Goal: Register for event/course

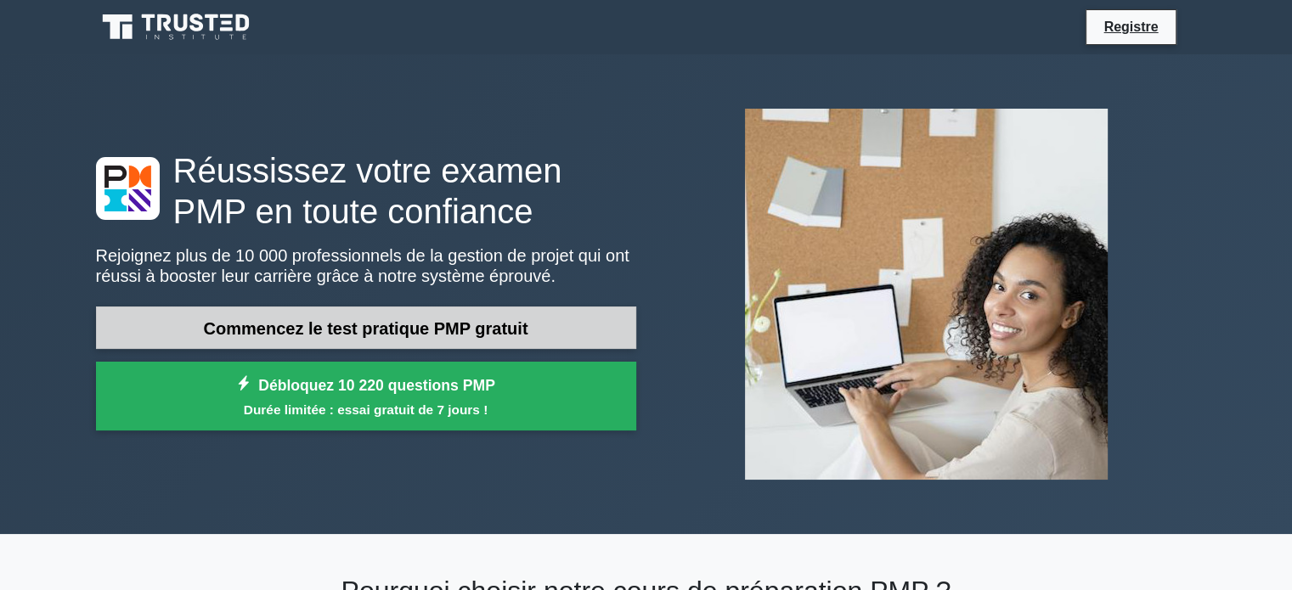
click at [382, 329] on font "Commencez le test pratique PMP gratuit" at bounding box center [366, 328] width 324 height 19
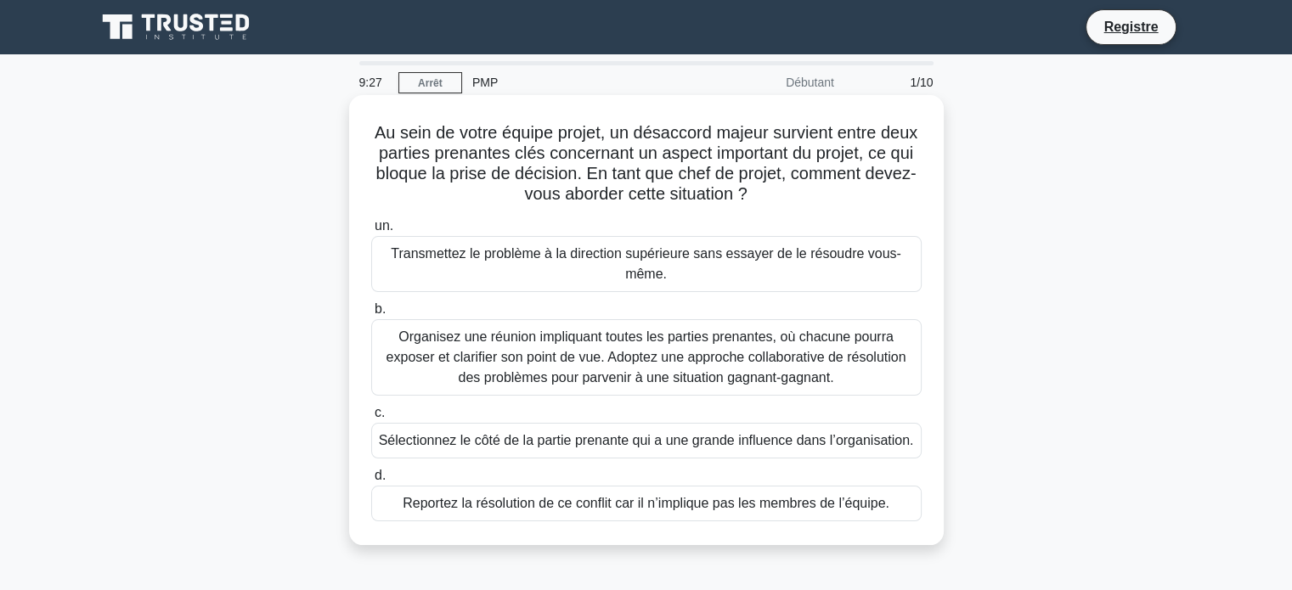
click at [591, 364] on font "Organisez une réunion impliquant toutes les parties prenantes, où chacune pourr…" at bounding box center [646, 356] width 520 height 55
click at [371, 315] on input "b. Organisez une réunion impliquant toutes les parties prenantes, où chacune po…" at bounding box center [371, 309] width 0 height 11
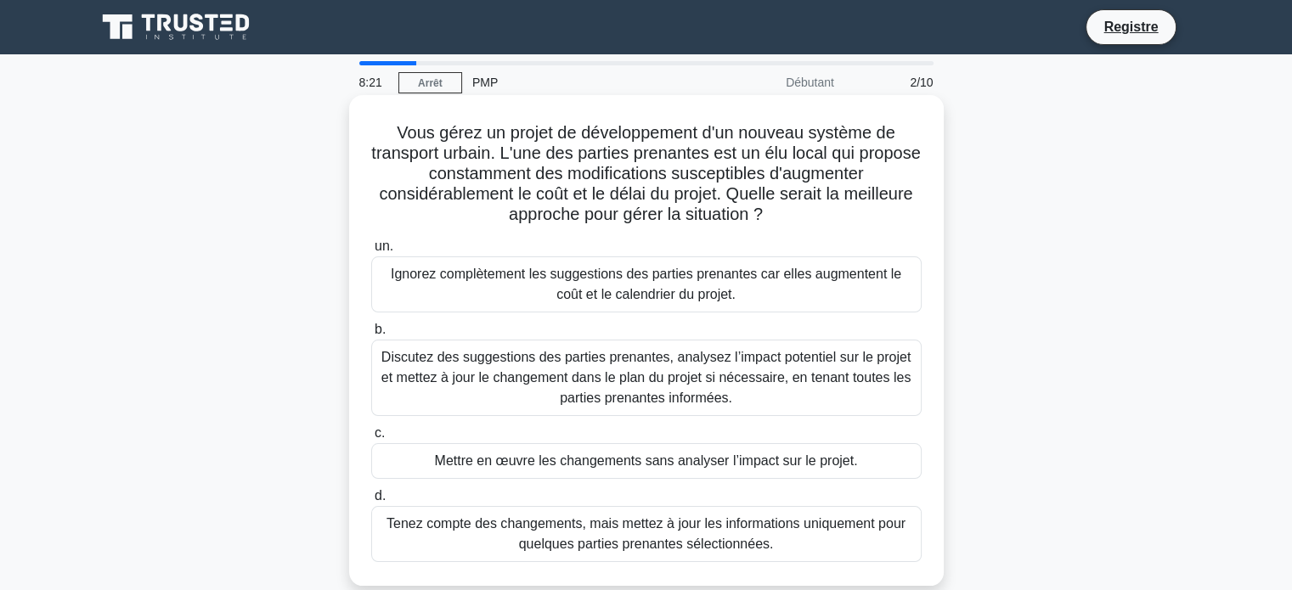
click at [785, 378] on font "Discutez des suggestions des parties prenantes, analysez l’impact potentiel sur…" at bounding box center [646, 377] width 530 height 55
click at [371, 335] on input "b. Discutez des suggestions des parties prenantes, analysez l’impact potentiel …" at bounding box center [371, 329] width 0 height 11
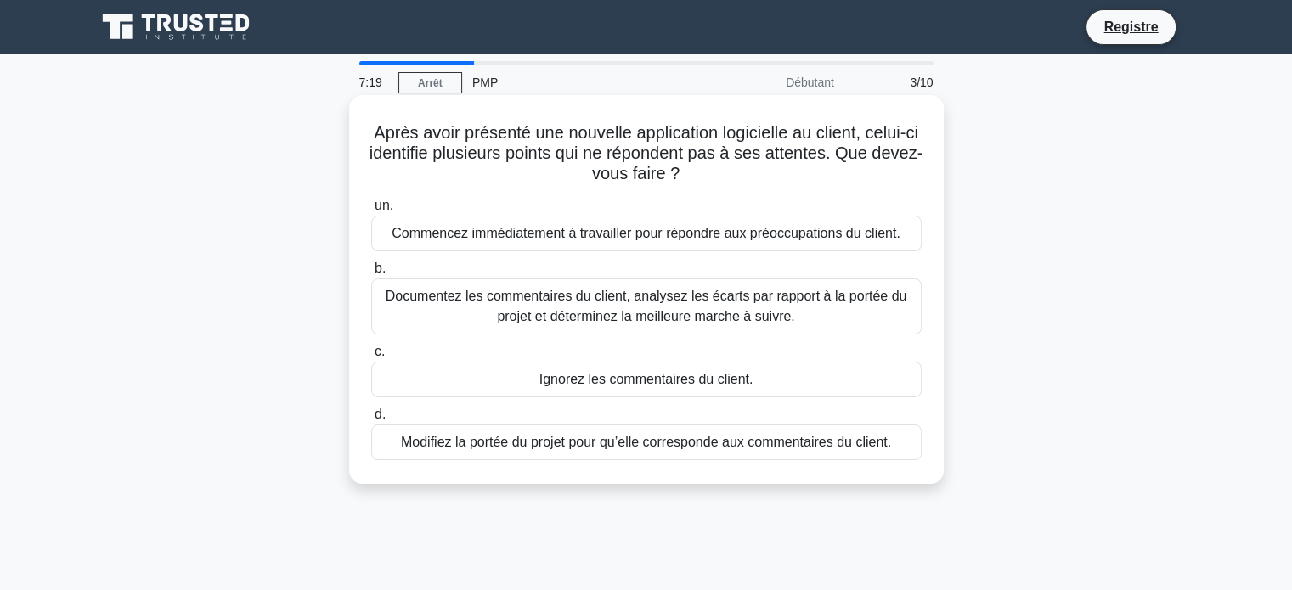
click at [805, 314] on font "Documentez les commentaires du client, analysez les écarts par rapport à la por…" at bounding box center [646, 306] width 535 height 41
click at [371, 274] on input "b. Documentez les commentaires du client, analysez les écarts par rapport à la …" at bounding box center [371, 268] width 0 height 11
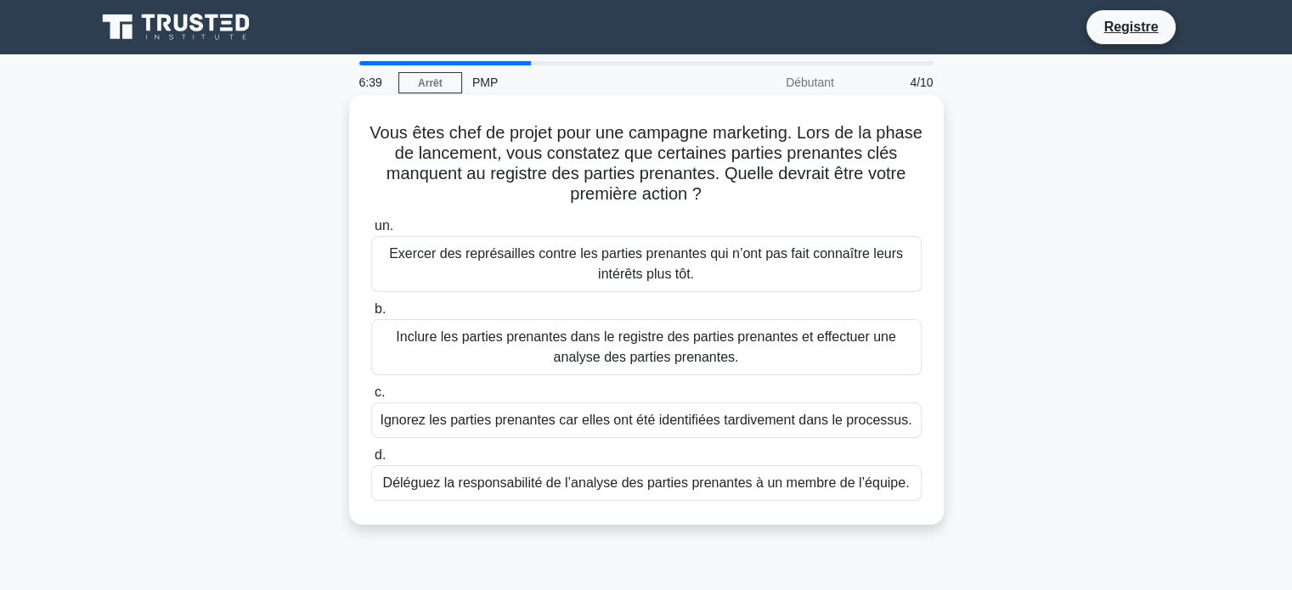
click at [575, 342] on font "Inclure les parties prenantes dans le registre des parties prenantes et effectu…" at bounding box center [646, 346] width 500 height 35
click at [371, 315] on input "b. Inclure les parties prenantes dans le registre des parties prenantes et effe…" at bounding box center [371, 309] width 0 height 11
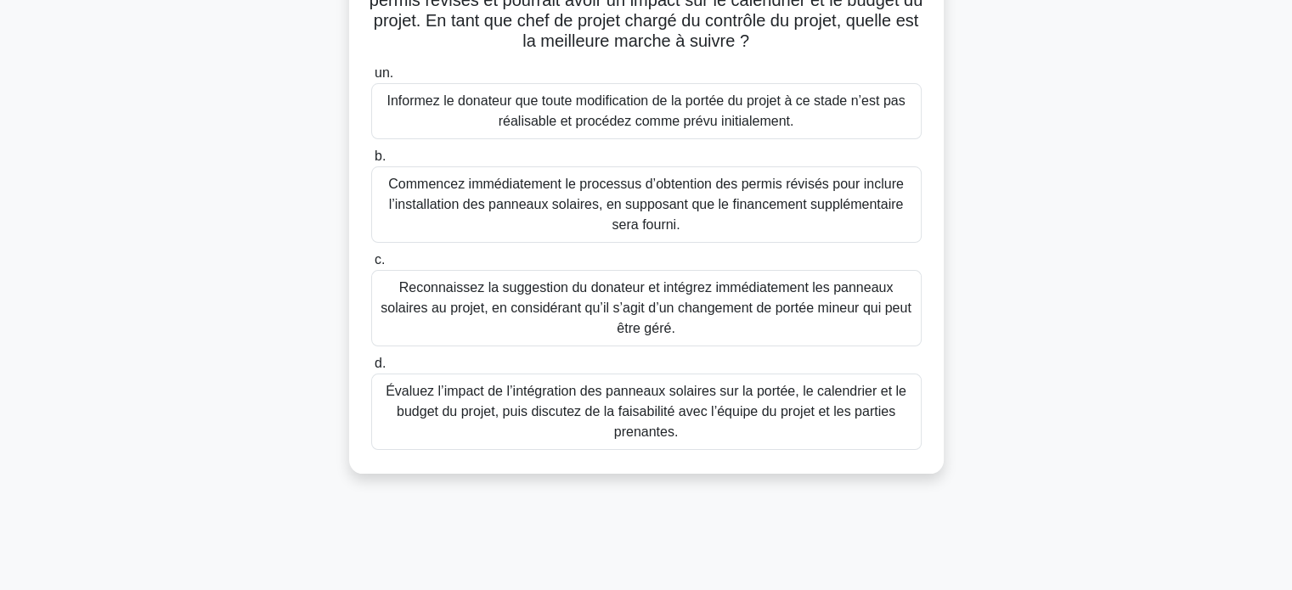
scroll to position [255, 0]
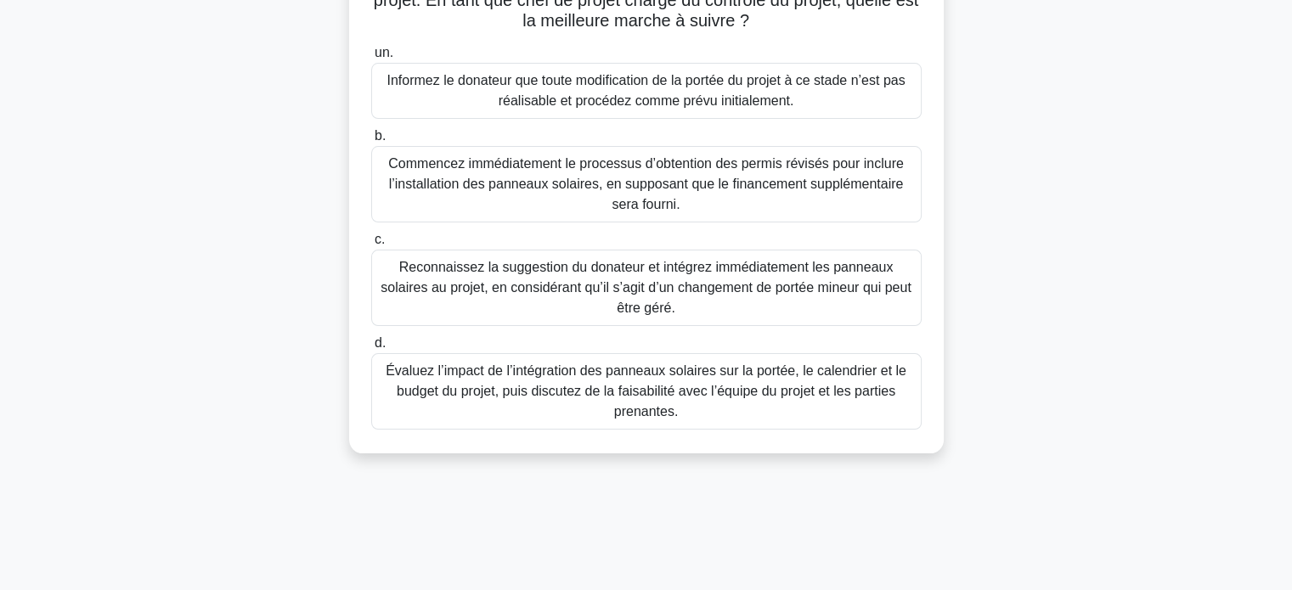
click at [781, 383] on font "Évaluez l’impact de l’intégration des panneaux solaires sur la portée, le calen…" at bounding box center [646, 390] width 521 height 55
click at [371, 349] on input "d. Évaluez l’impact de l’intégration des panneaux solaires sur la portée, le ca…" at bounding box center [371, 343] width 0 height 11
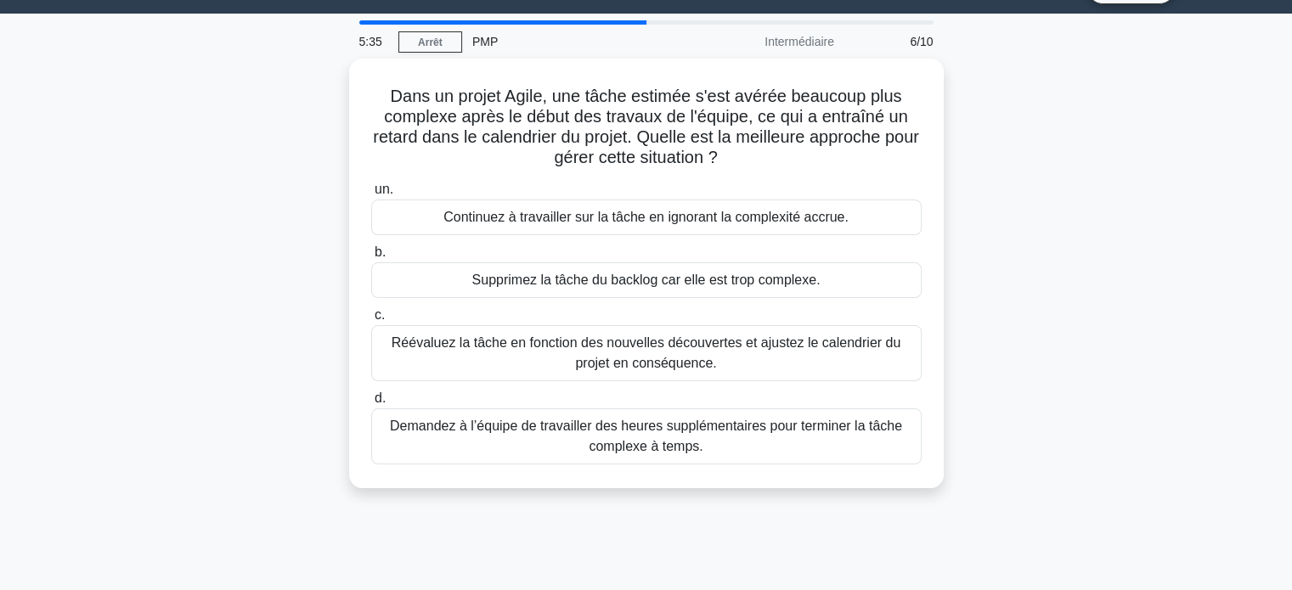
scroll to position [0, 0]
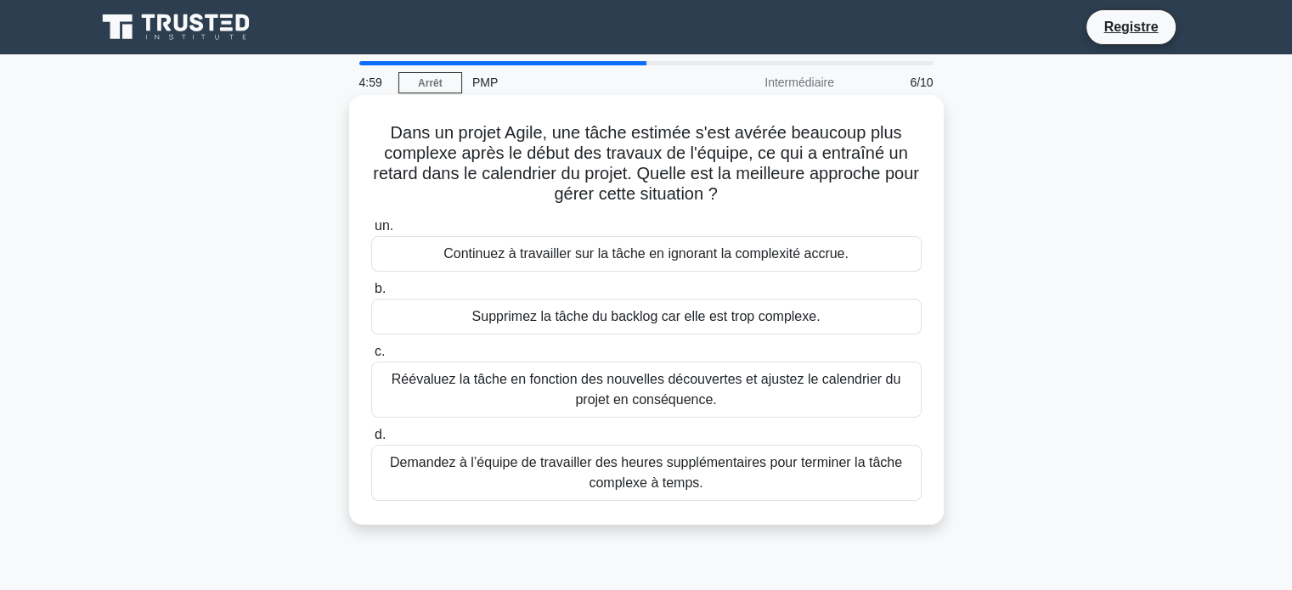
click at [567, 389] on font "Réévaluez la tâche en fonction des nouvelles découvertes et ajustez le calendri…" at bounding box center [646, 389] width 535 height 41
click at [371, 358] on input "c. Réévaluez la tâche en fonction des nouvelles découvertes et ajustez le calen…" at bounding box center [371, 351] width 0 height 11
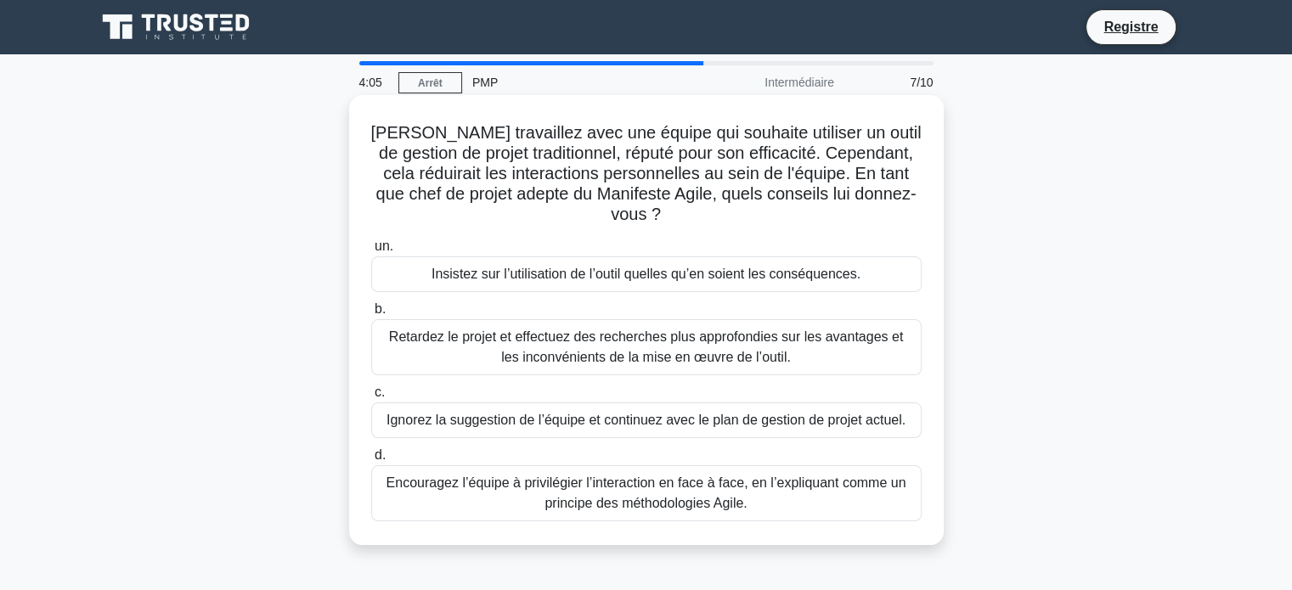
click at [673, 498] on font "Encouragez l’équipe à privilégier l’interaction en face à face, en l’expliquant…" at bounding box center [646, 493] width 520 height 35
click at [371, 461] on input "d. Encouragez l’équipe à privilégier l’interaction en face à face, en l’expliqu…" at bounding box center [371, 455] width 0 height 11
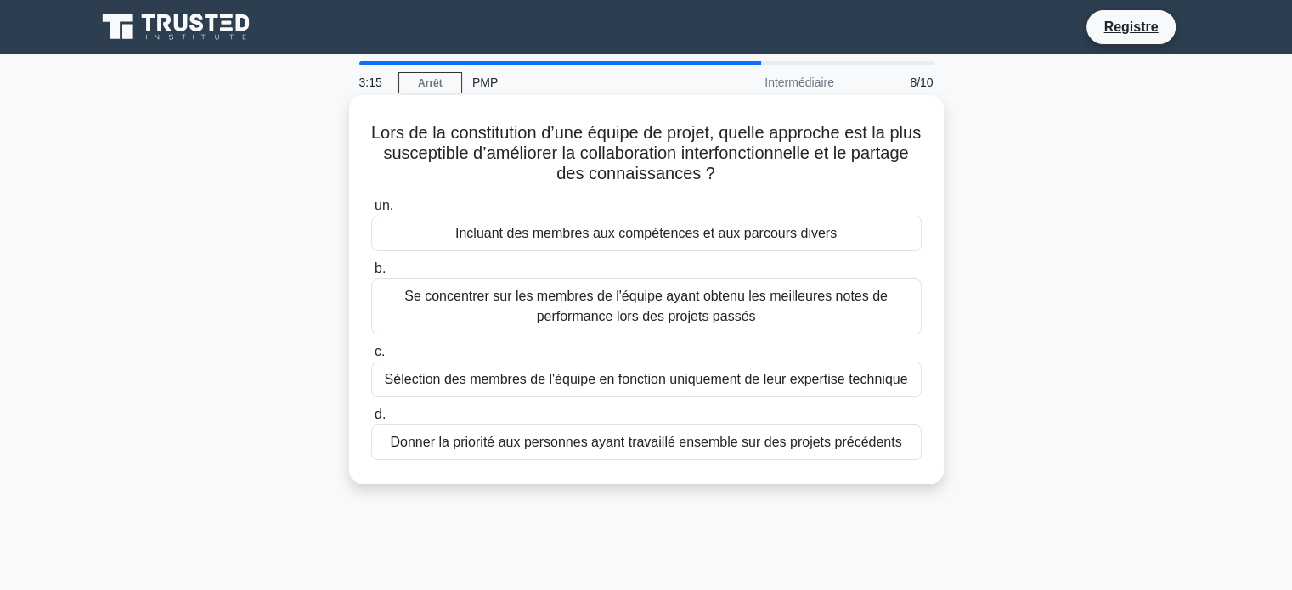
click at [750, 305] on font "Se concentrer sur les membres de l'équipe ayant obtenu les meilleures notes de …" at bounding box center [645, 306] width 483 height 35
click at [371, 274] on input "b. Se concentrer sur les membres de l'équipe ayant obtenu les meilleures notes …" at bounding box center [371, 268] width 0 height 11
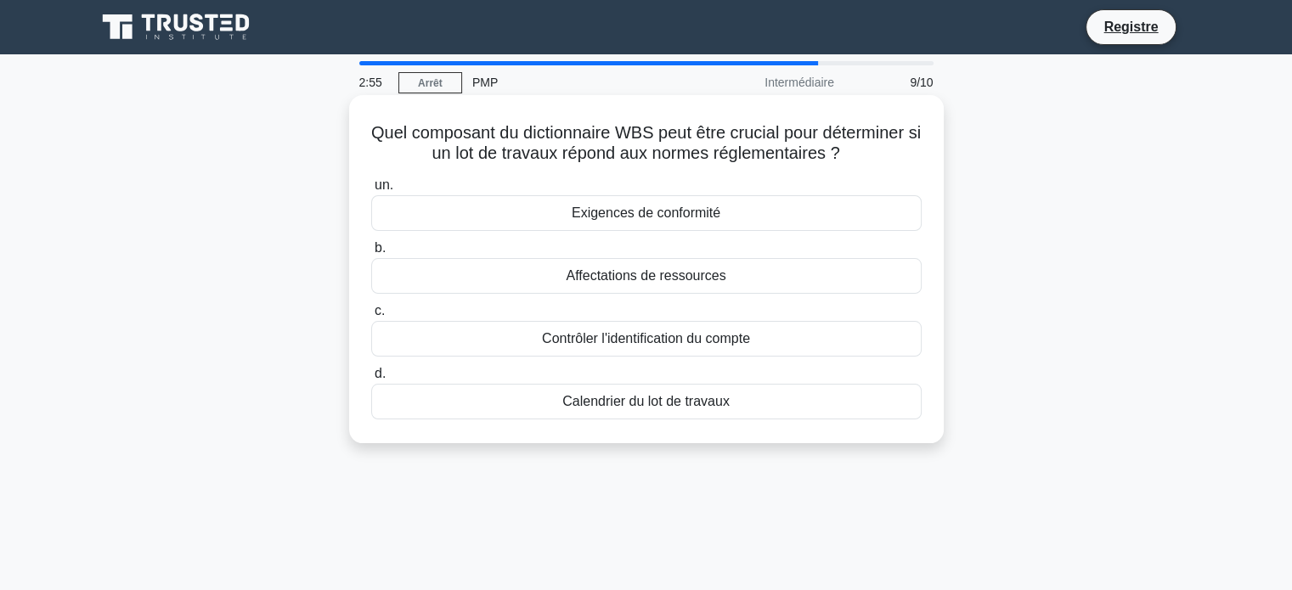
click at [657, 214] on font "Exigences de conformité" at bounding box center [646, 213] width 149 height 14
click at [371, 191] on input "un. Exigences de conformité" at bounding box center [371, 185] width 0 height 11
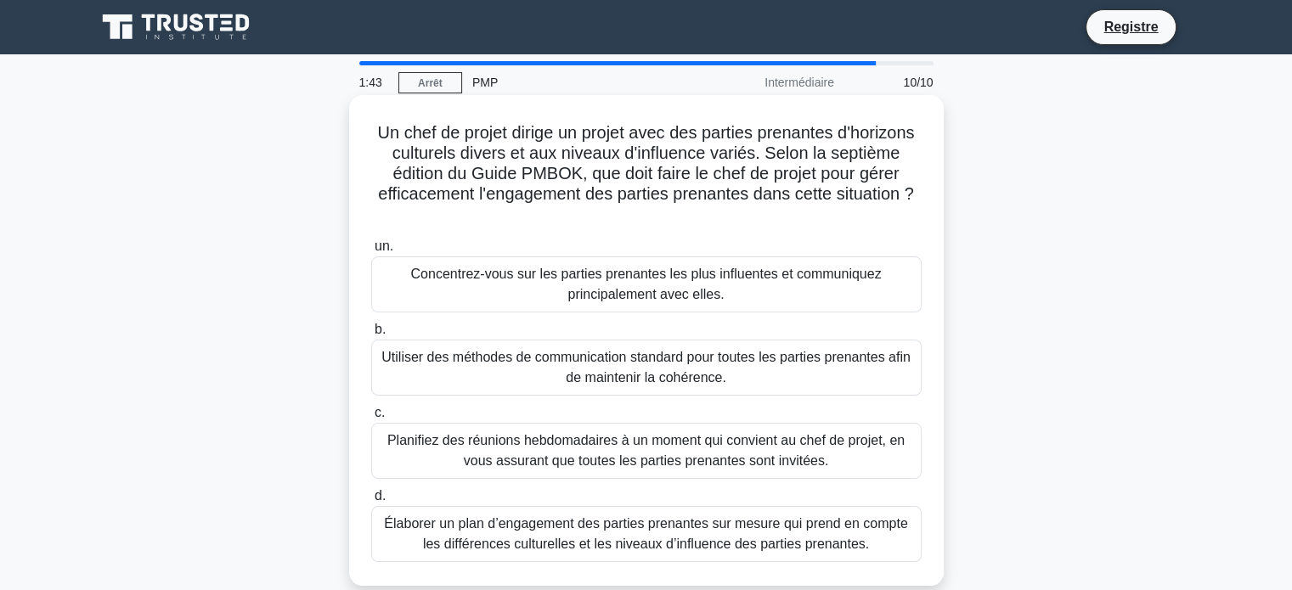
click at [611, 534] on font "Élaborer un plan d’engagement des parties prenantes sur mesure qui prend en com…" at bounding box center [645, 533] width 523 height 35
click at [371, 502] on input "d. Élaborer un plan d’engagement des parties prenantes sur mesure qui prend en …" at bounding box center [371, 496] width 0 height 11
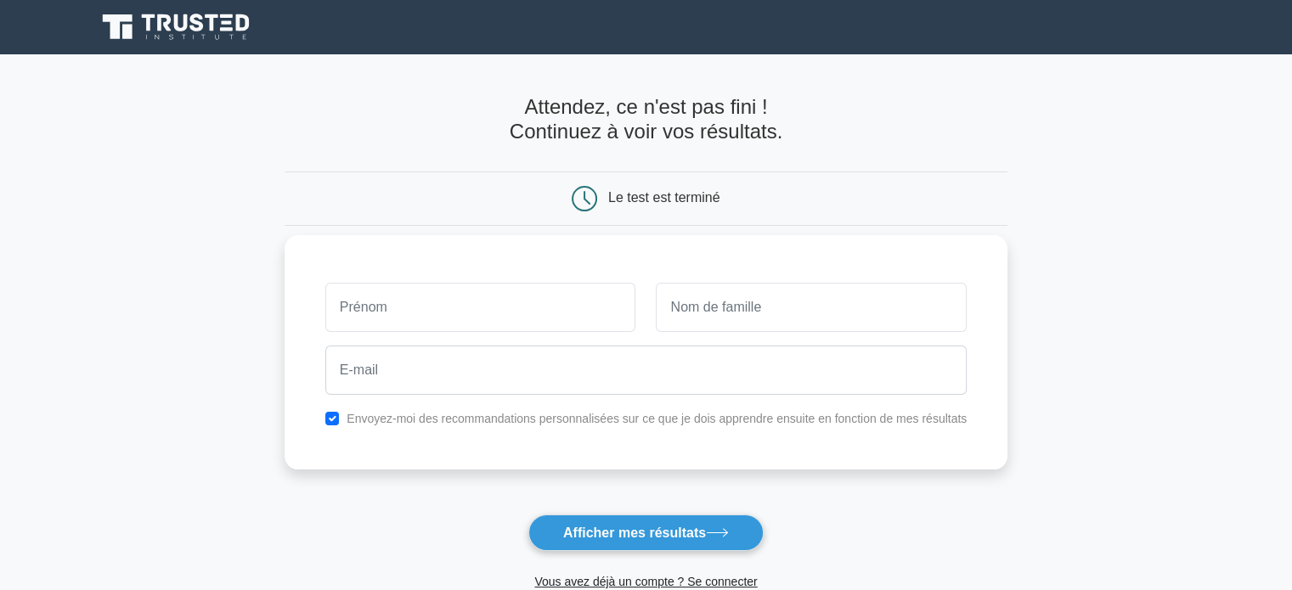
type input "d"
type input "Djamel"
type input "CHETTIBI"
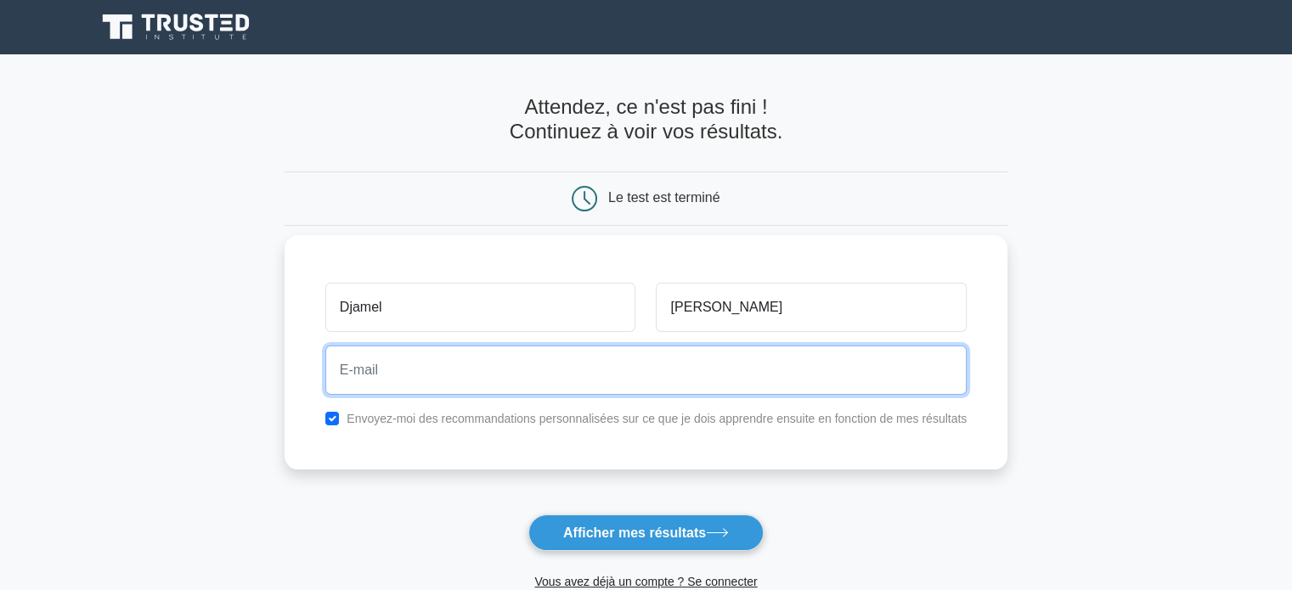
click at [380, 376] on input "email" at bounding box center [645, 370] width 641 height 49
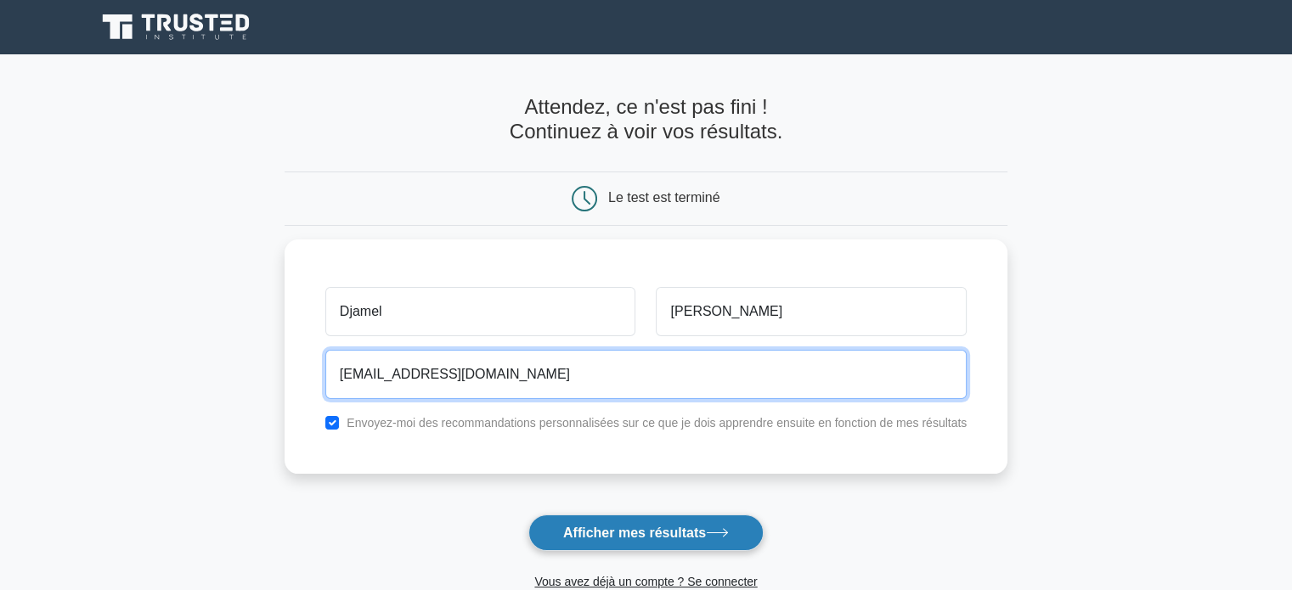
type input "chettibidjamel@yahoo.fr"
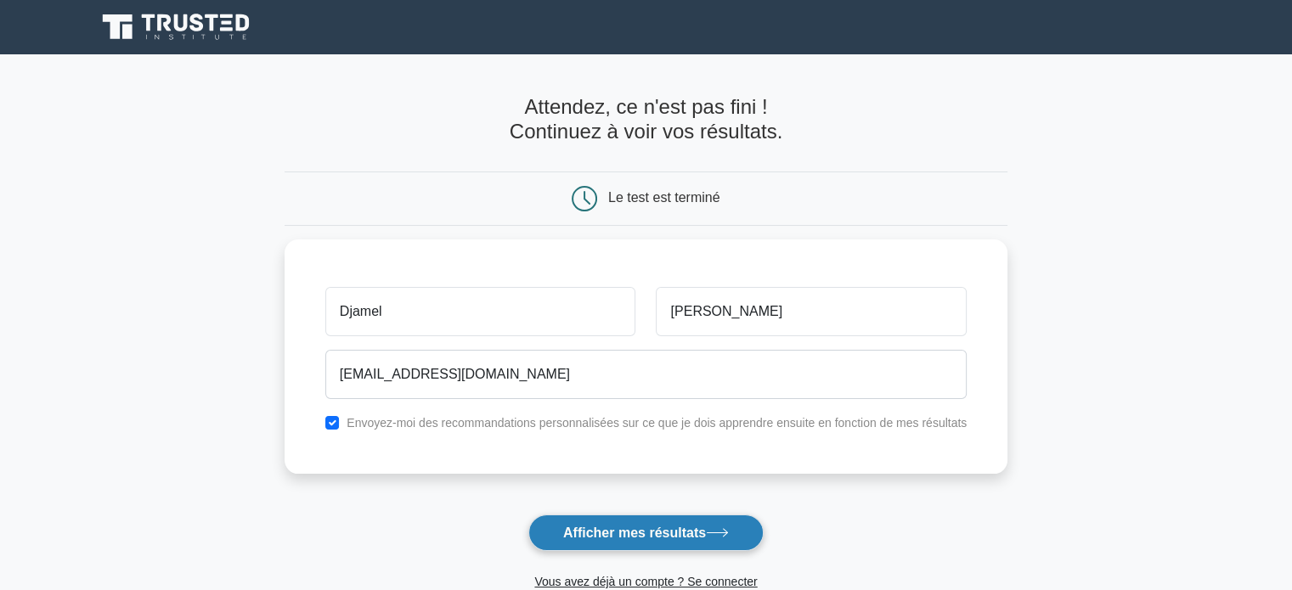
click at [609, 531] on font "Afficher mes résultats" at bounding box center [634, 533] width 143 height 14
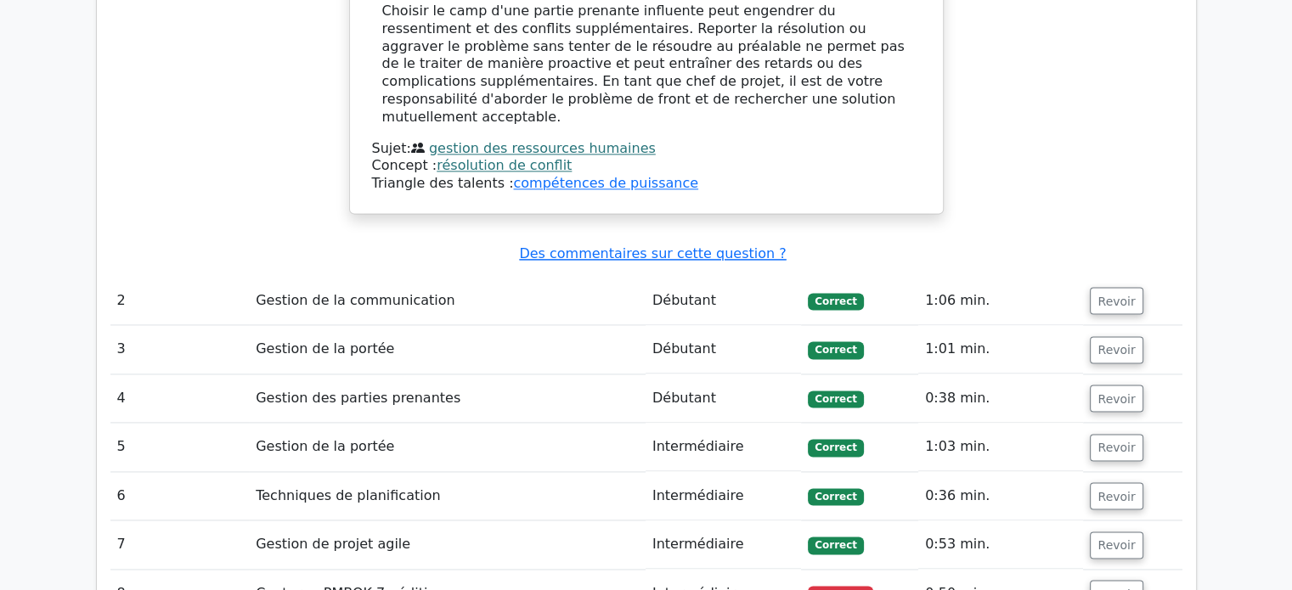
scroll to position [2463, 0]
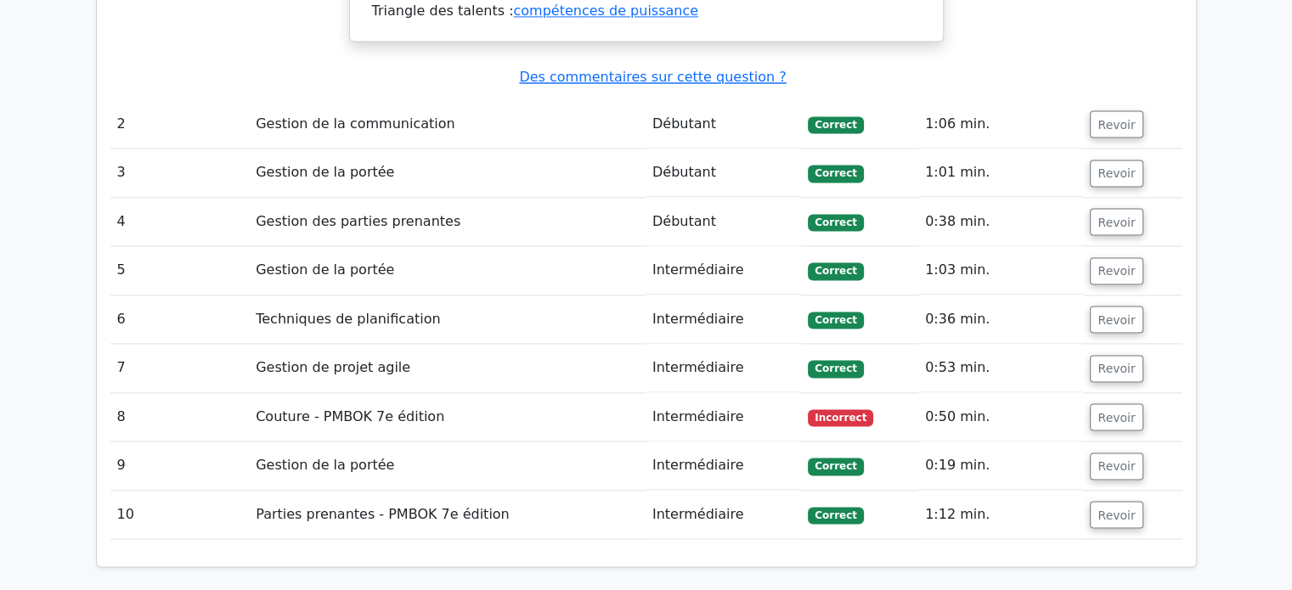
drag, startPoint x: 598, startPoint y: 301, endPoint x: 575, endPoint y: 304, distance: 23.1
click at [598, 393] on td "Couture - PMBOK 7e édition" at bounding box center [447, 417] width 397 height 48
click at [1098, 410] on font "Revoir" at bounding box center [1115, 417] width 37 height 14
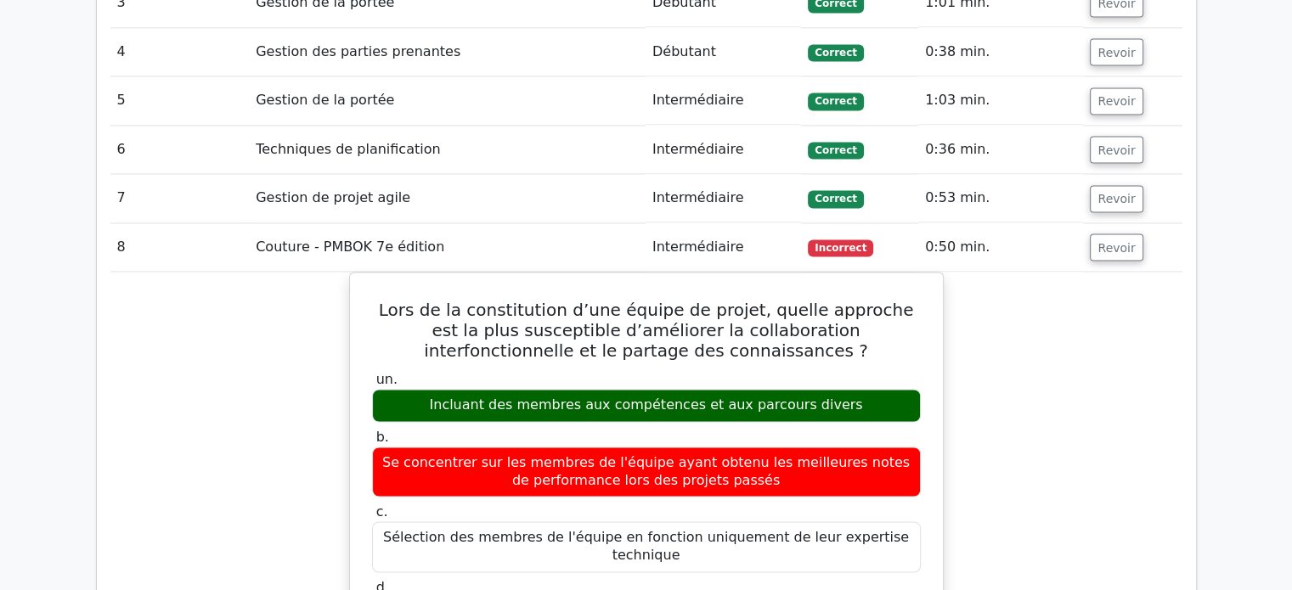
scroll to position [2548, 0]
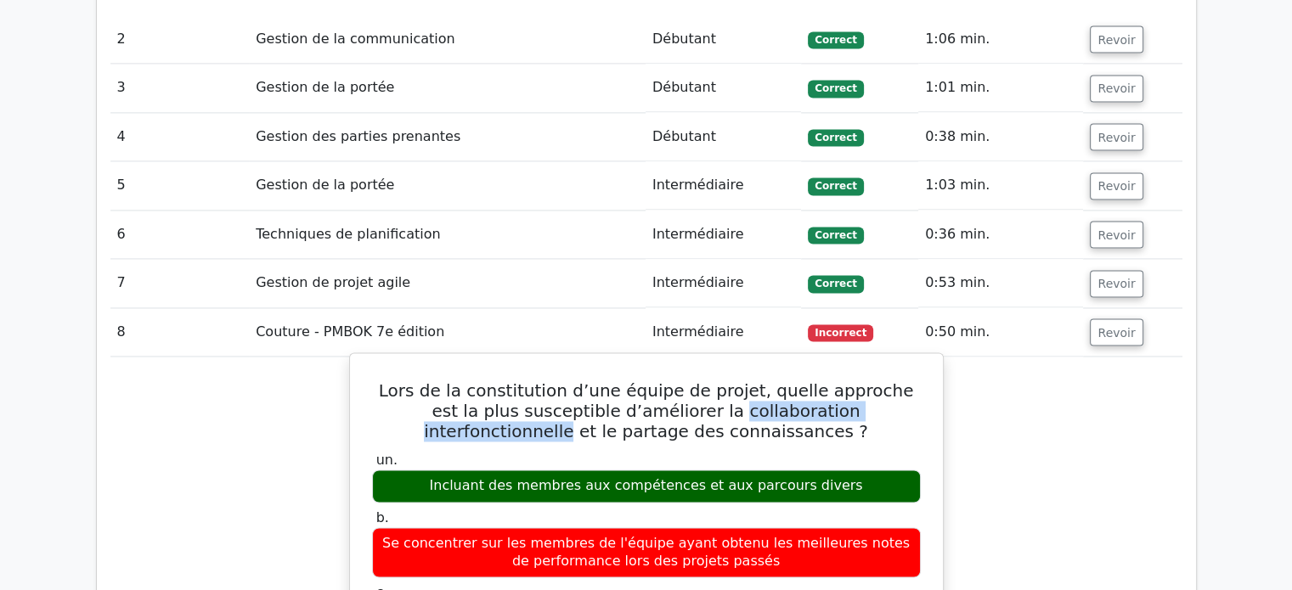
drag, startPoint x: 623, startPoint y: 302, endPoint x: 865, endPoint y: 304, distance: 242.0
click at [865, 380] on font "Lors de la constitution d’une équipe de projet, quelle approche est la plus sus…" at bounding box center [646, 410] width 535 height 61
copy font "collaboration interfonctionnelle"
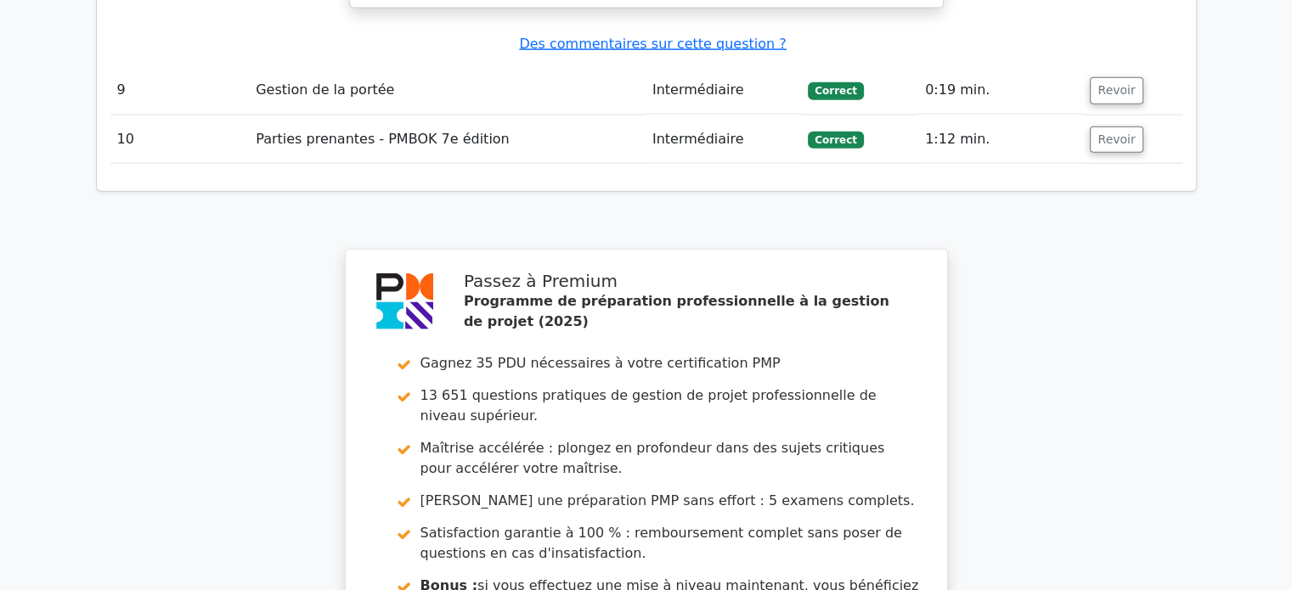
scroll to position [3991, 0]
